Goal: Register for event/course

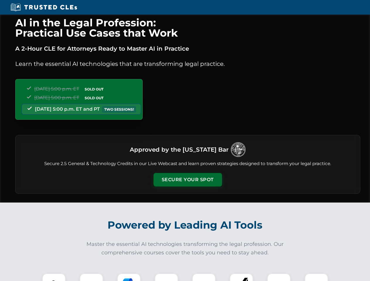
click at [187, 180] on button "Secure Your Spot" at bounding box center [188, 179] width 69 height 13
click at [54, 277] on img at bounding box center [53, 285] width 17 height 17
